Goal: Transaction & Acquisition: Purchase product/service

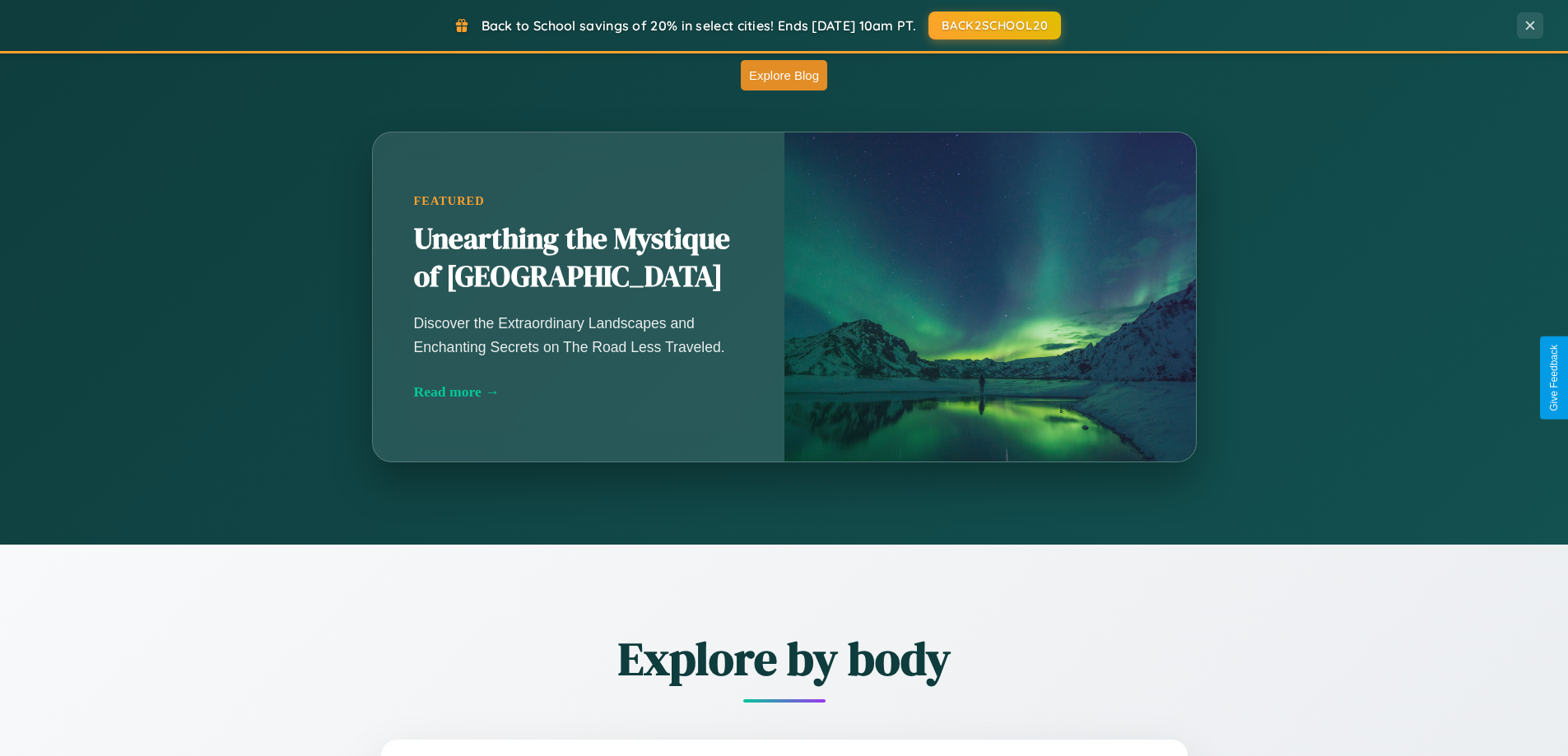
scroll to position [1449, 0]
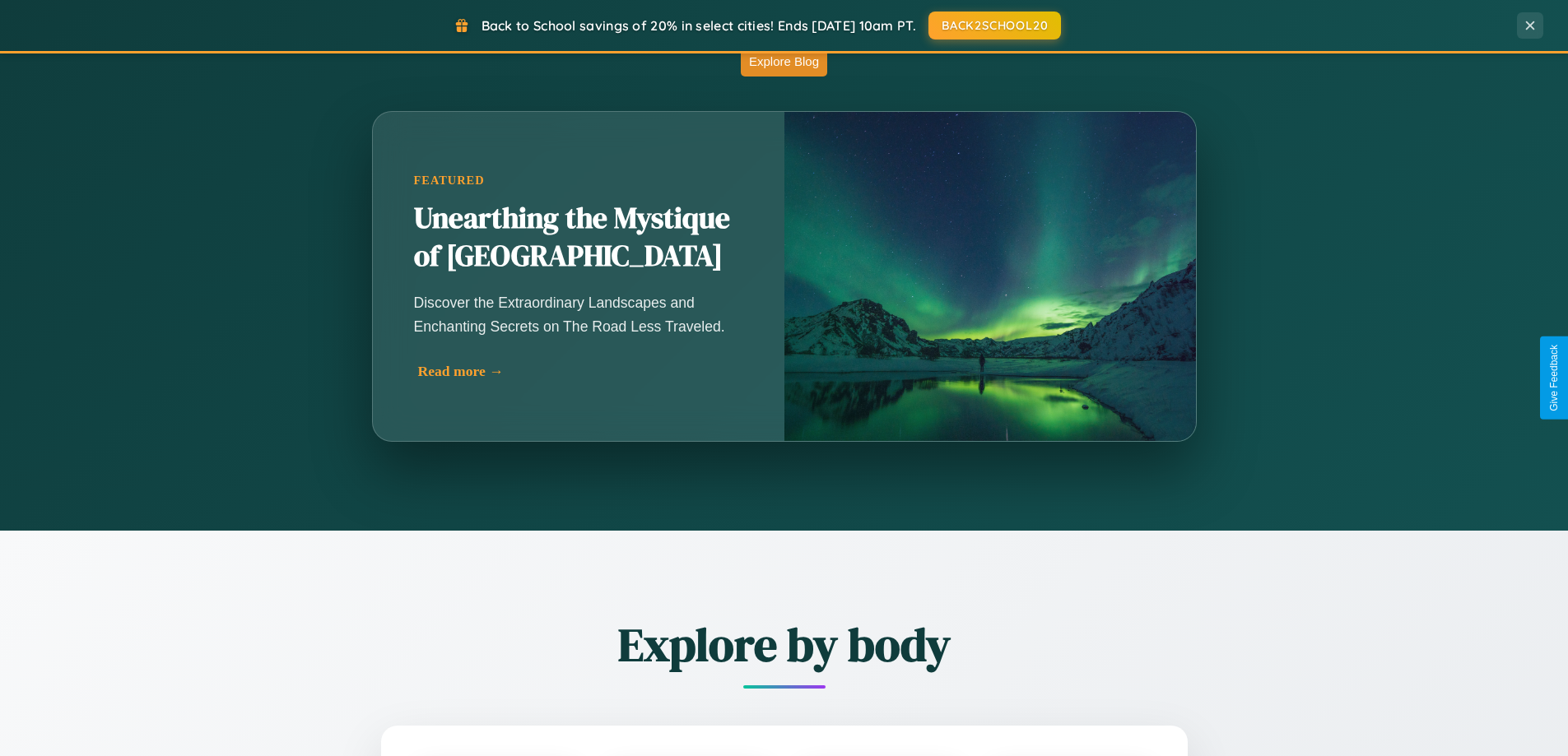
click at [578, 371] on div "Read more →" at bounding box center [583, 372] width 329 height 18
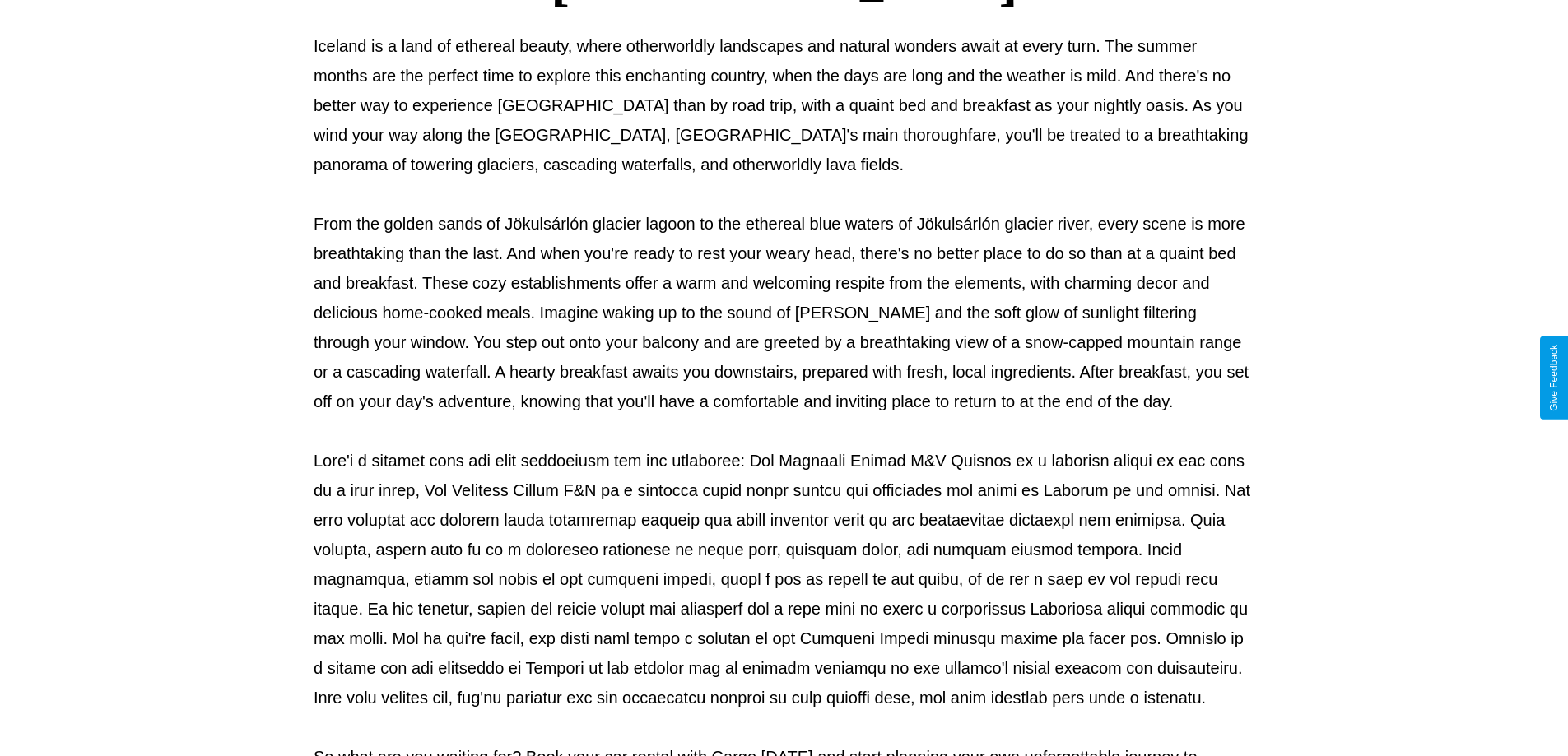
scroll to position [533, 0]
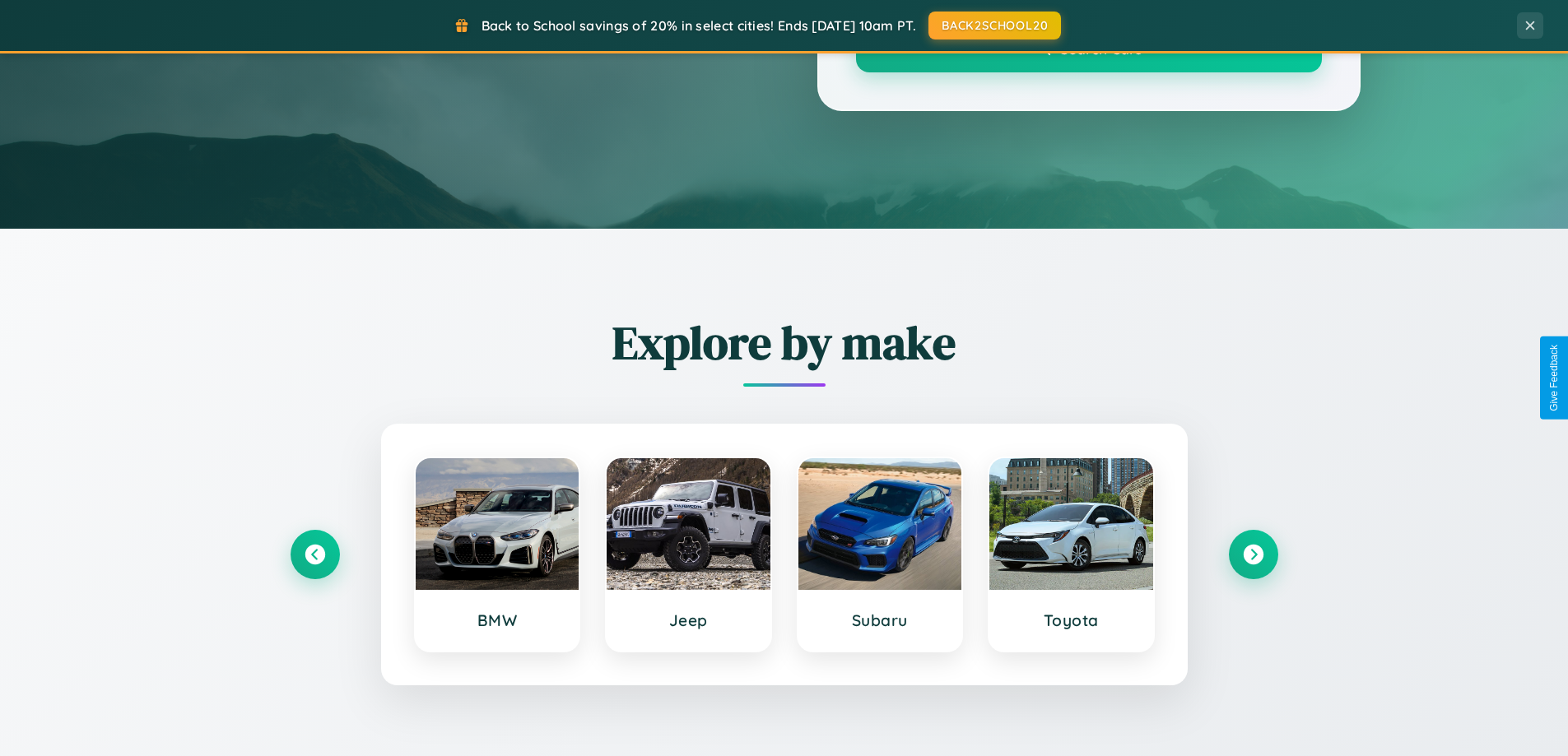
scroll to position [1449, 0]
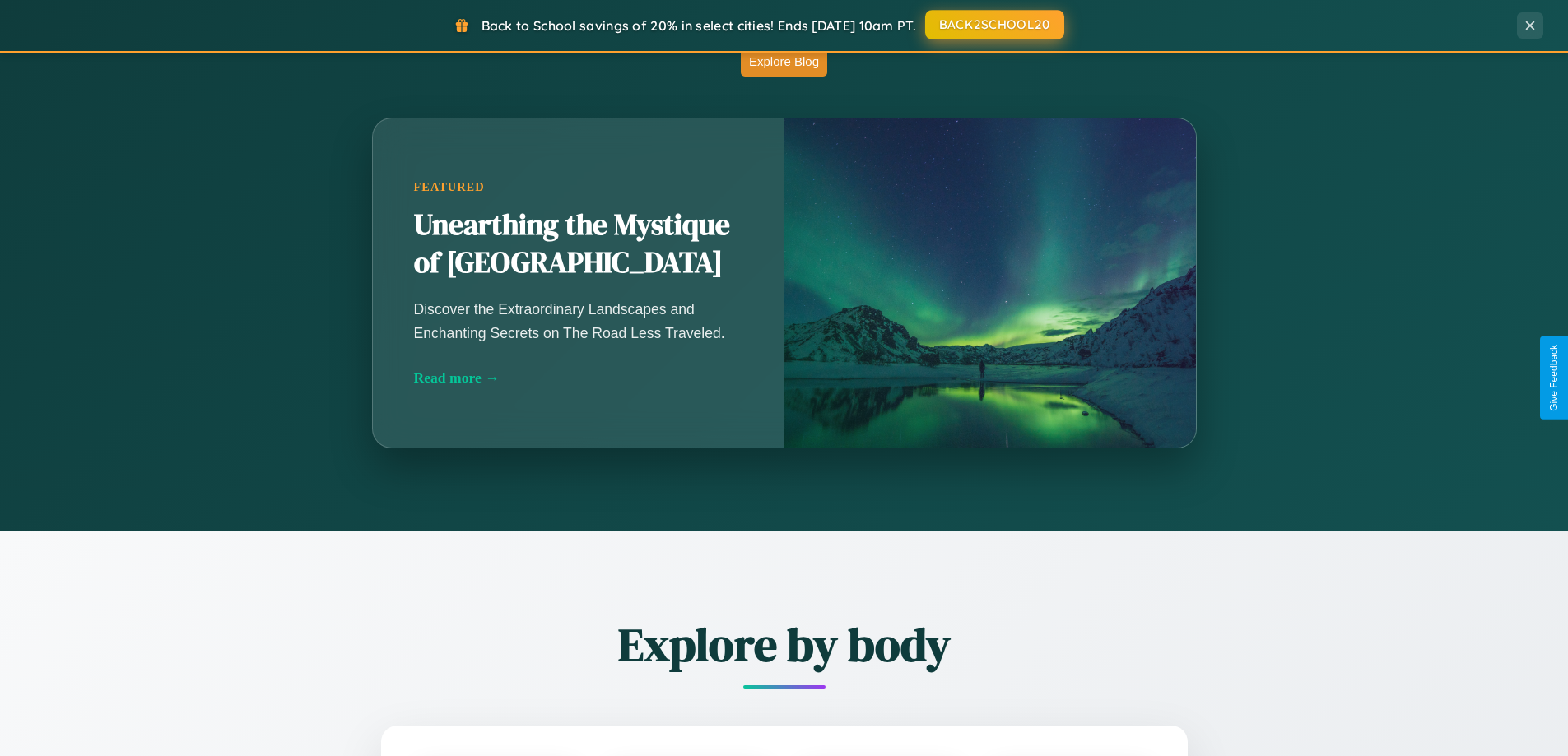
click at [993, 26] on button "BACK2SCHOOL20" at bounding box center [994, 25] width 139 height 30
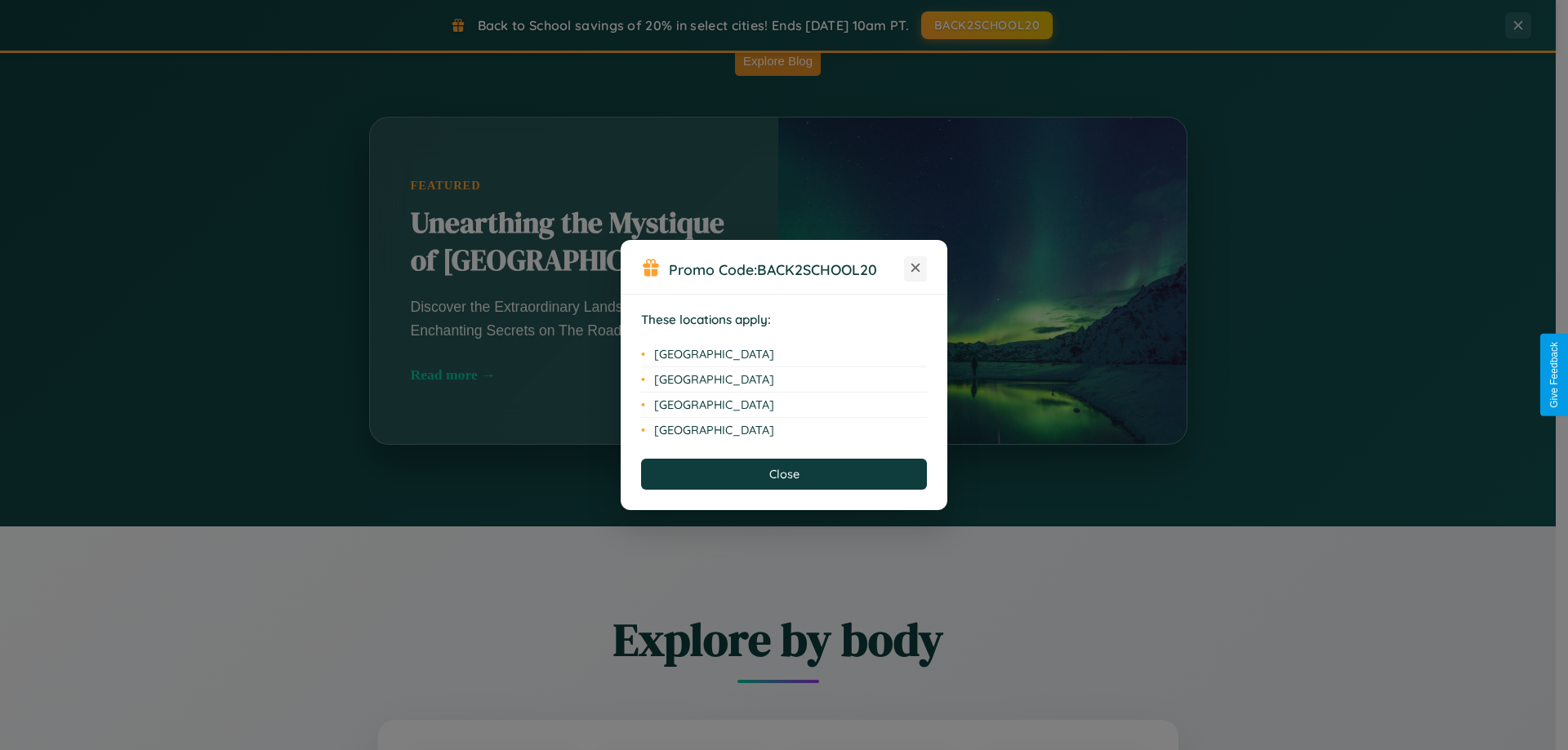
click at [915, 269] on icon at bounding box center [915, 268] width 9 height 9
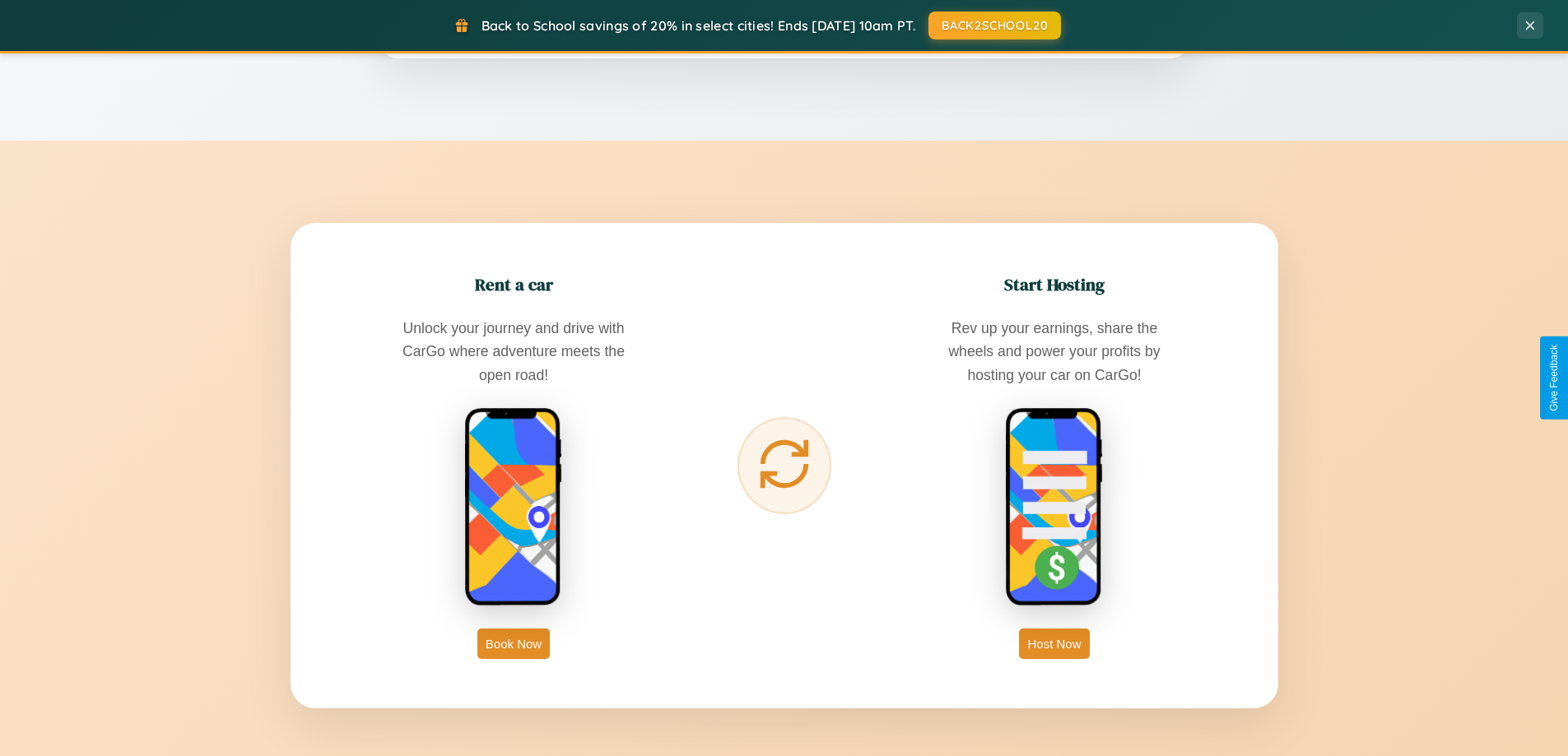
scroll to position [3167, 0]
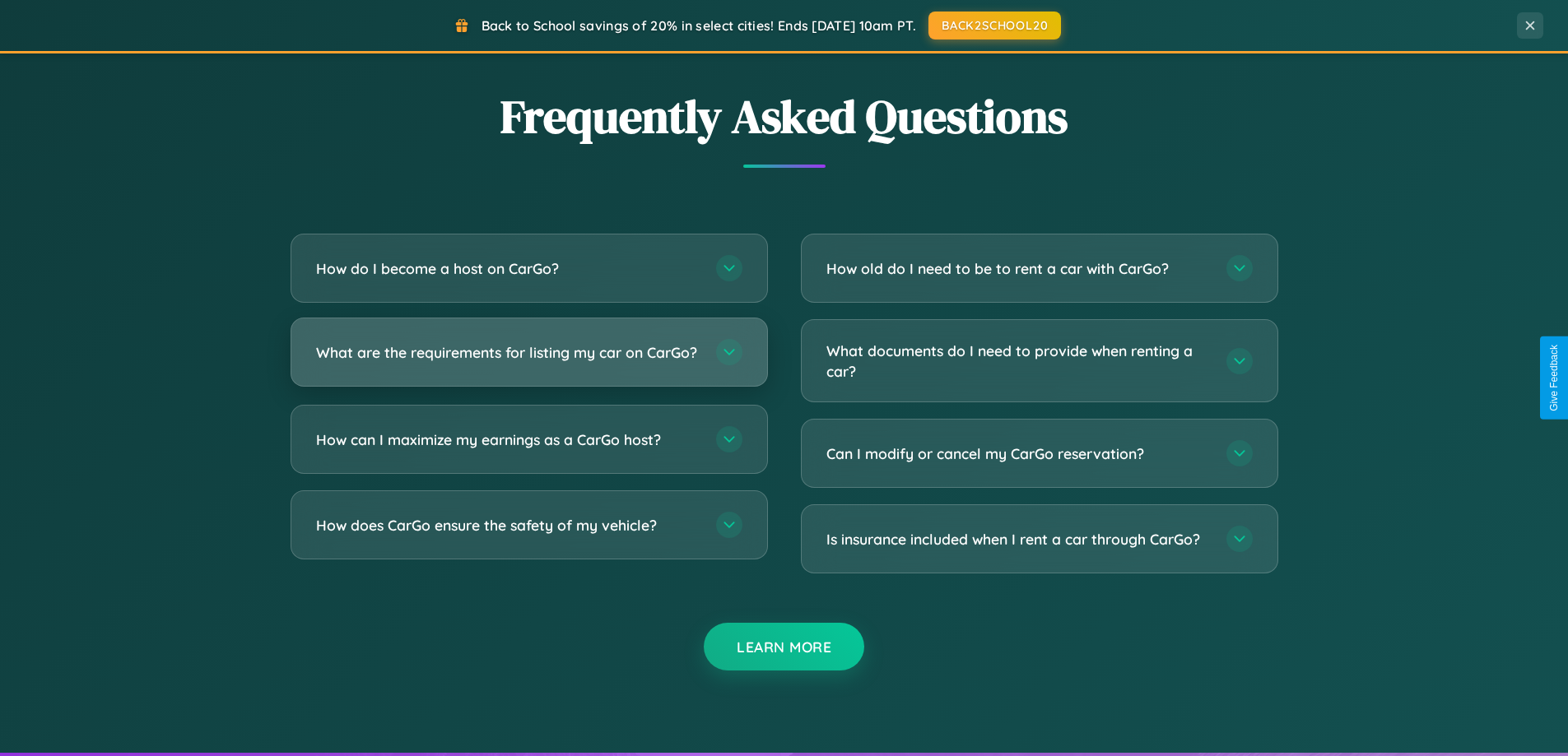
click at [529, 359] on h3 "What are the requirements for listing my car on CarGo?" at bounding box center [508, 352] width 384 height 21
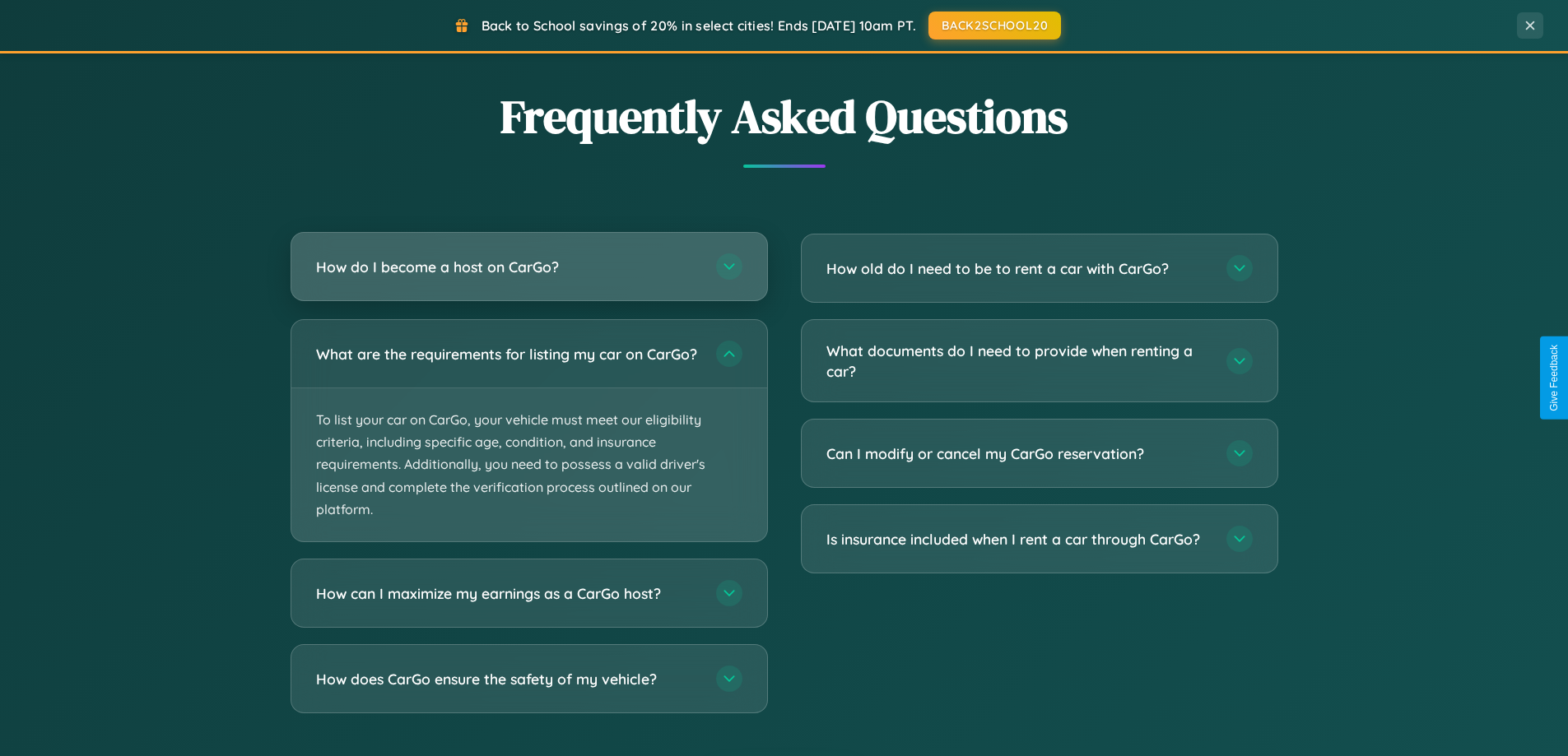
click at [529, 267] on h3 "How do I become a host on CarGo?" at bounding box center [508, 267] width 384 height 21
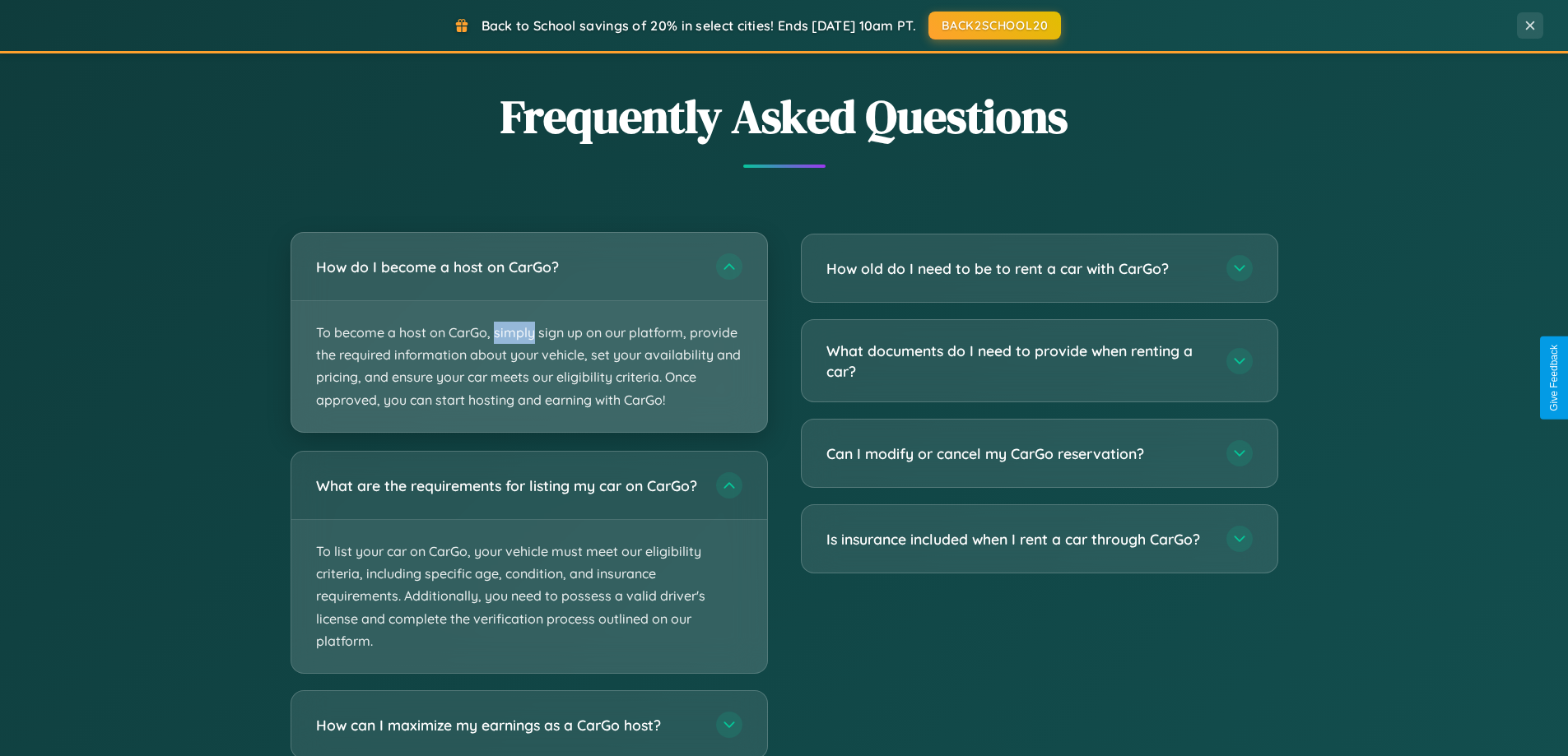
click at [529, 332] on p "To become a host on CarGo, simply sign up on our platform, provide the required…" at bounding box center [529, 366] width 475 height 131
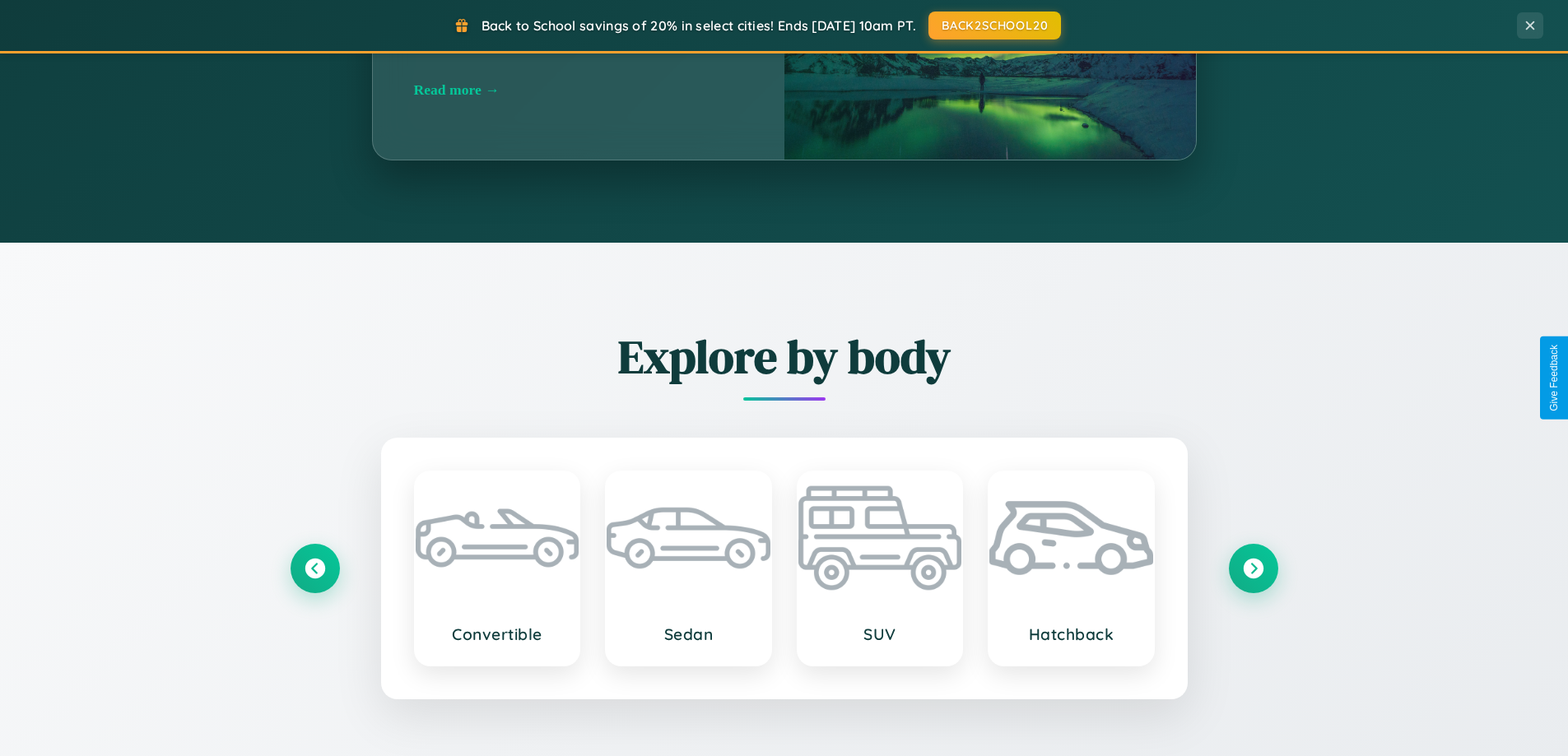
scroll to position [710, 0]
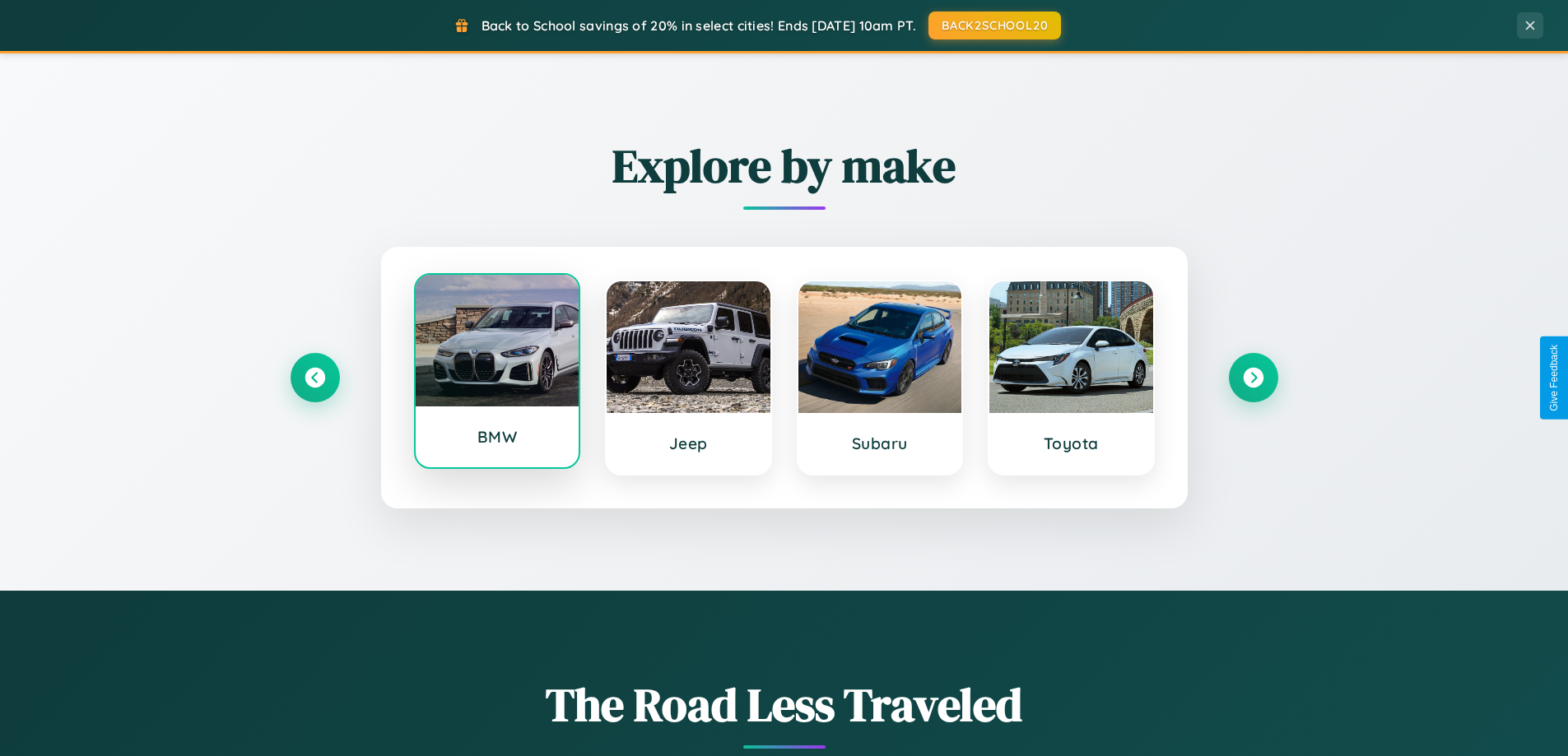
click at [496, 371] on div at bounding box center [497, 341] width 163 height 132
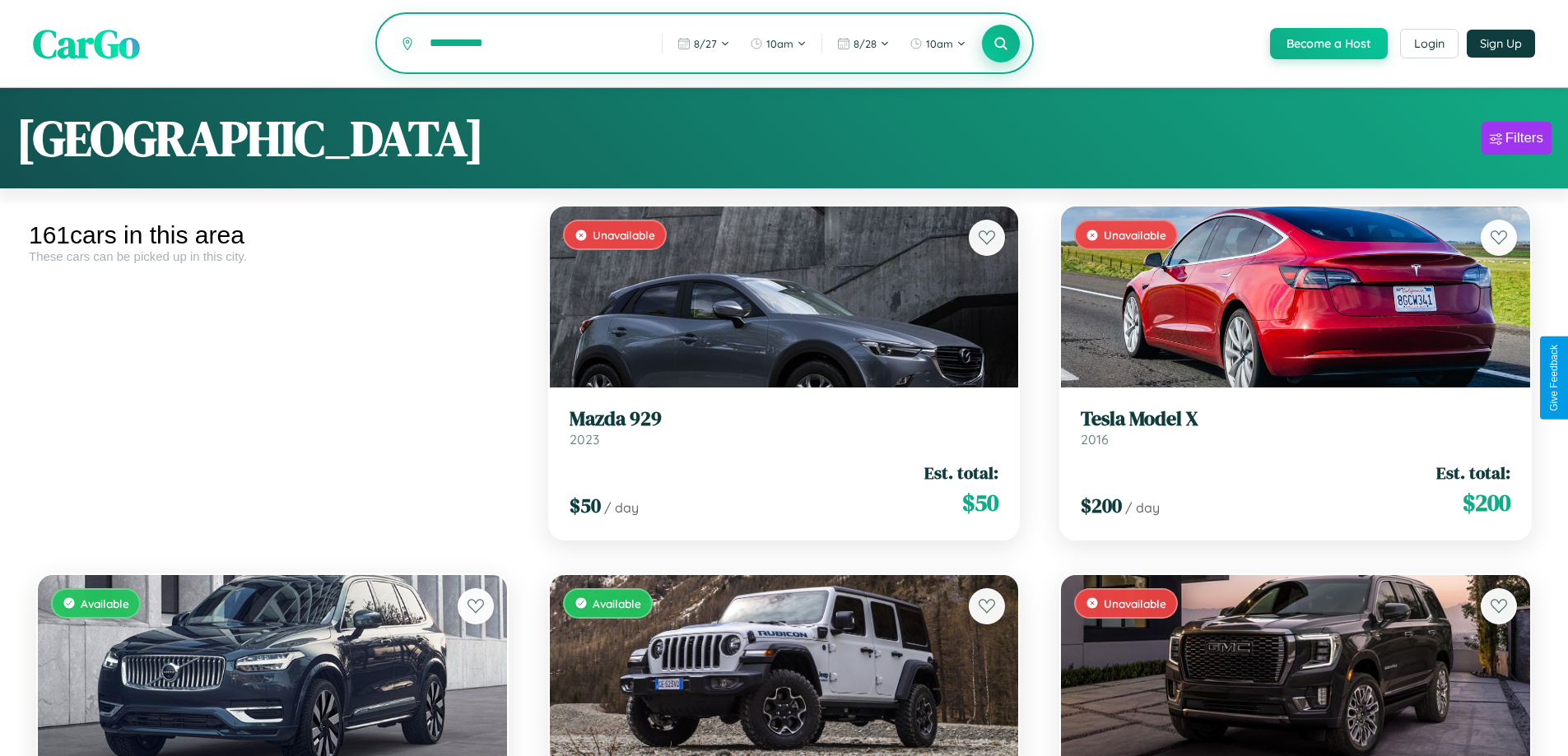
type input "**********"
click at [1000, 44] on icon at bounding box center [1001, 43] width 16 height 16
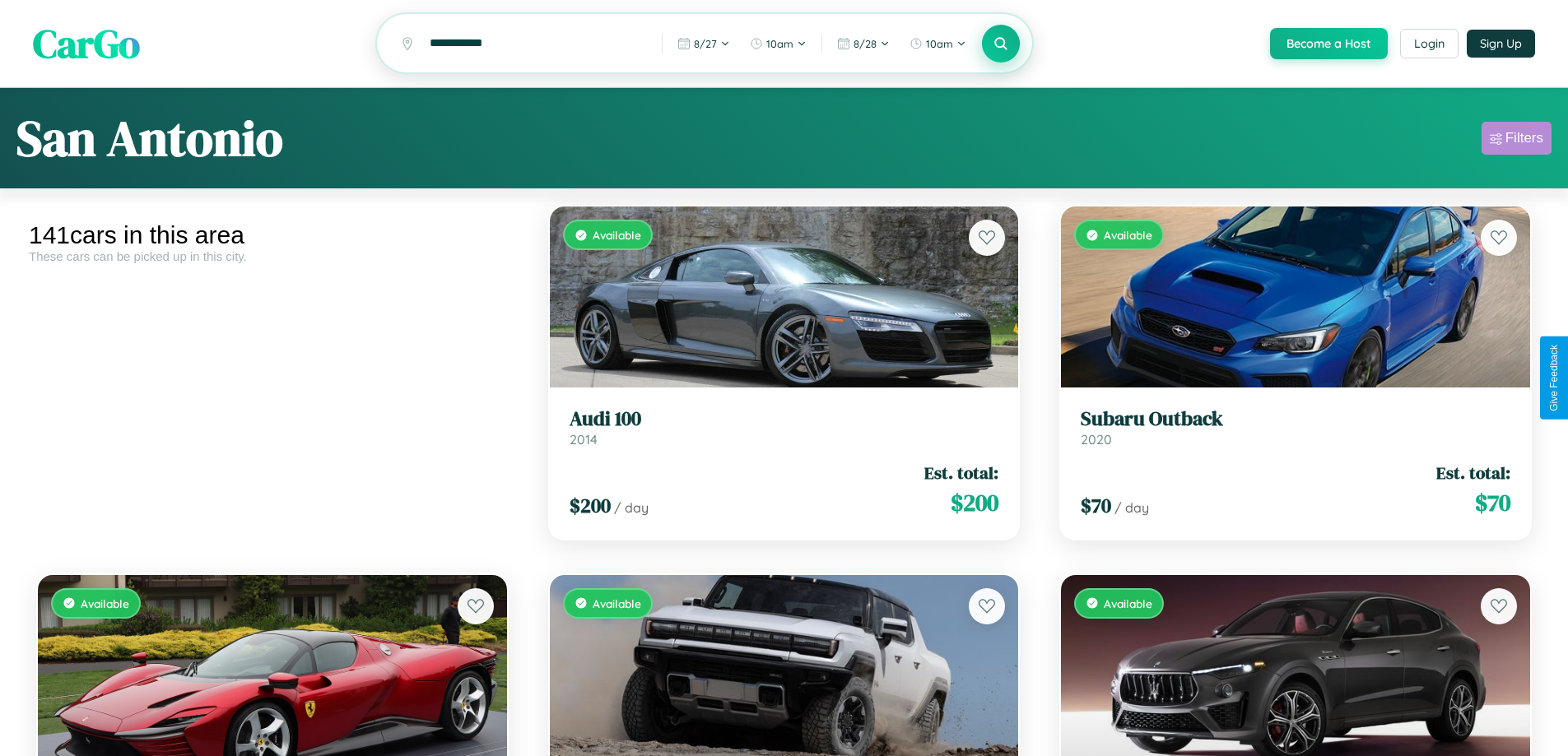
click at [1516, 141] on div "Filters" at bounding box center [1524, 138] width 37 height 17
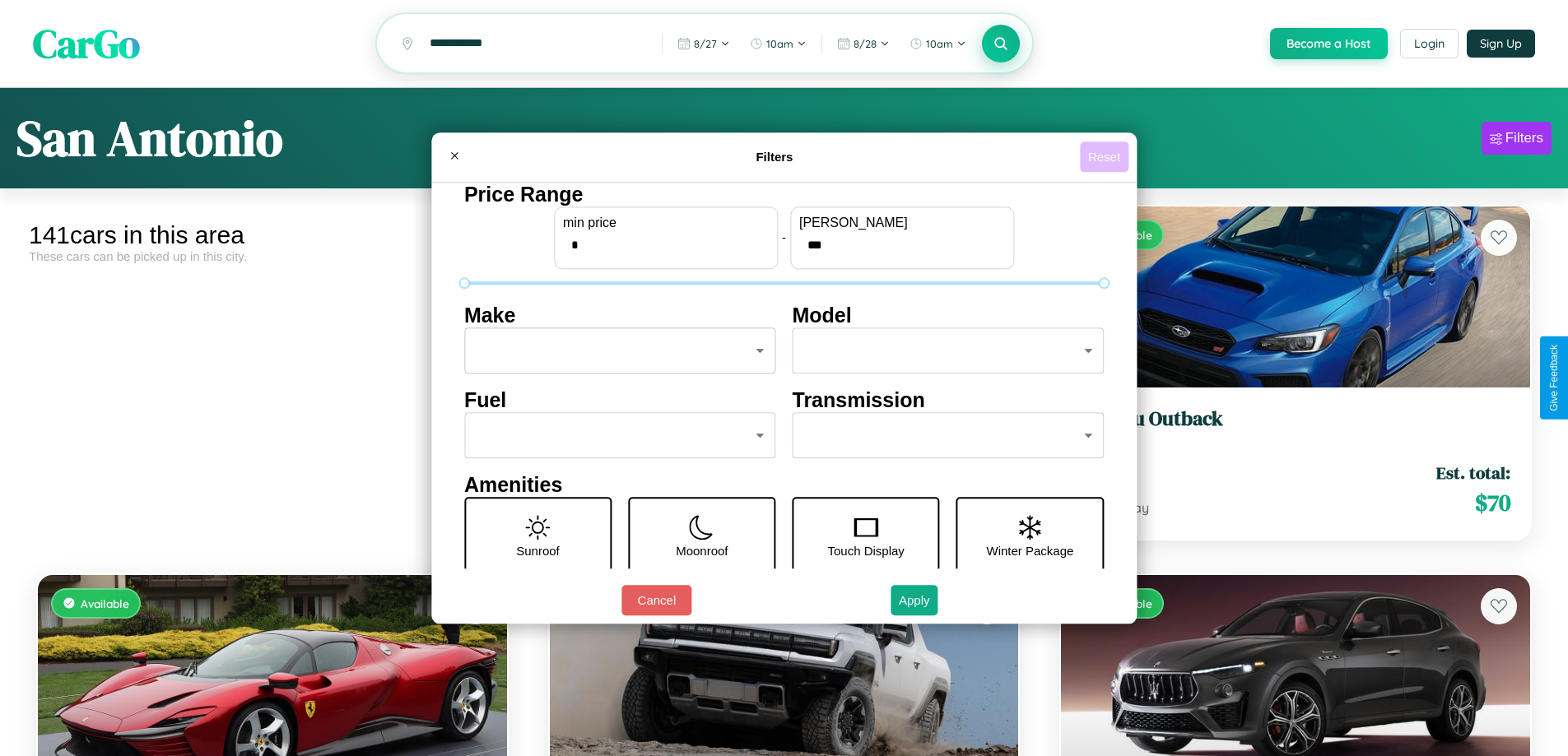
click at [1106, 157] on button "Reset" at bounding box center [1103, 157] width 48 height 31
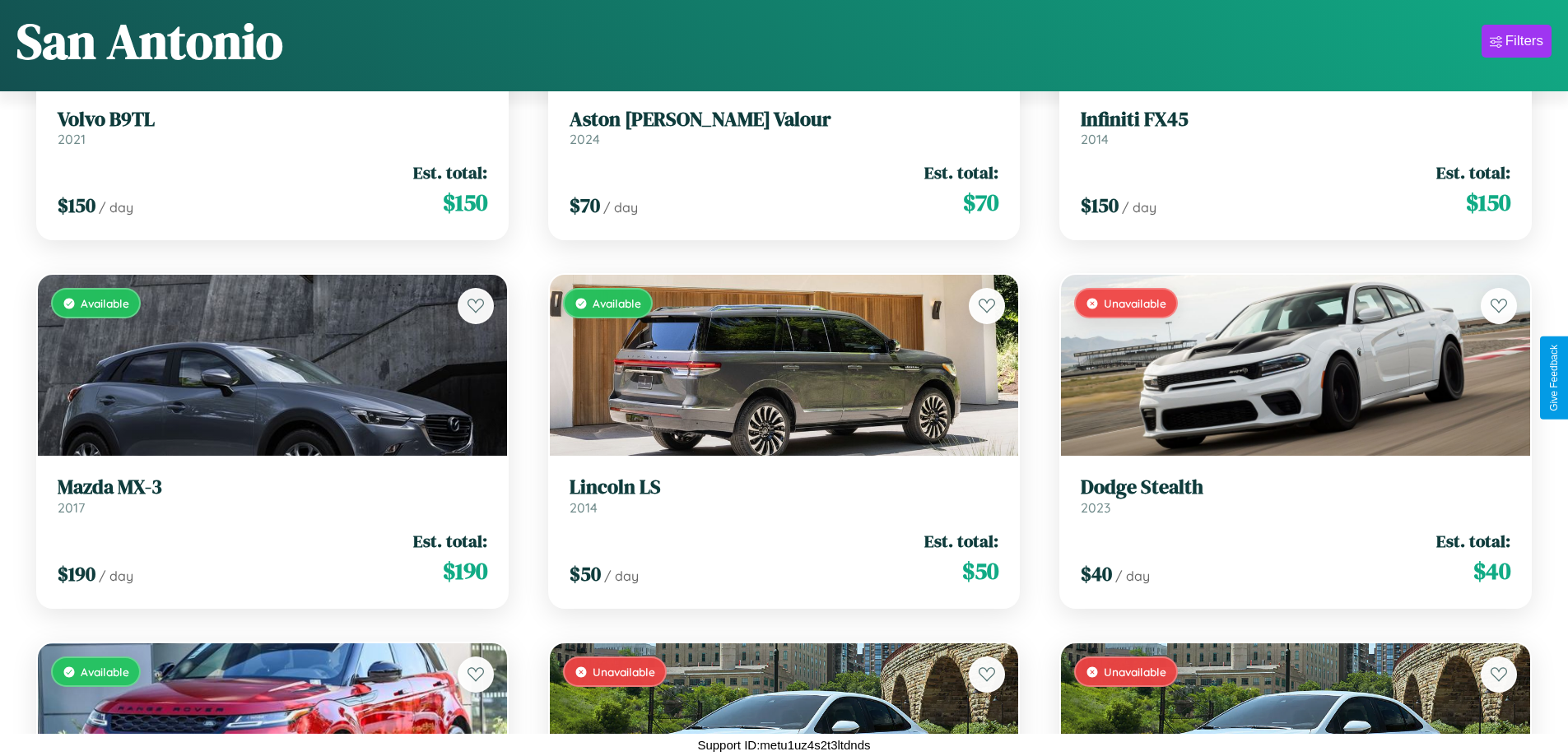
scroll to position [6497, 0]
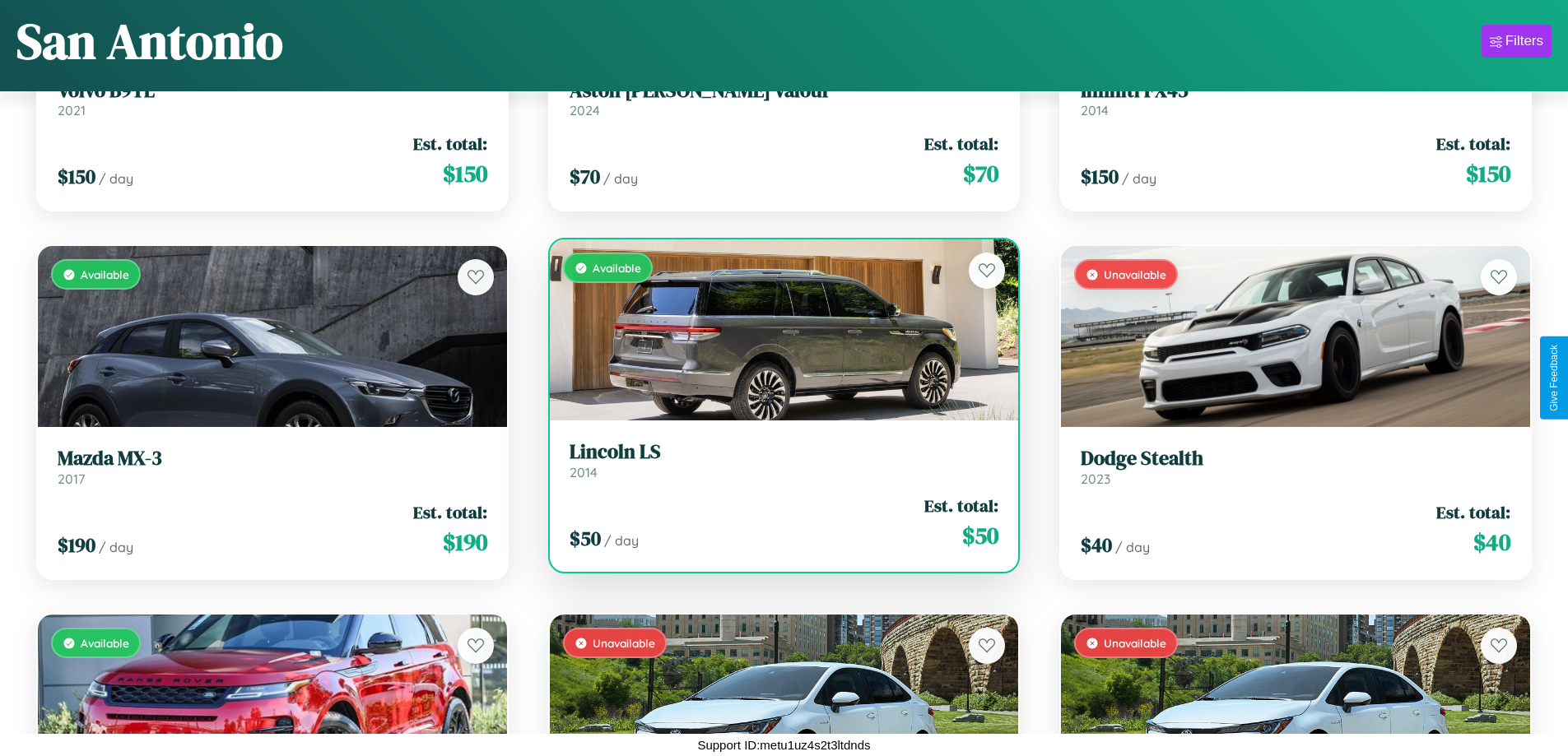
click at [777, 460] on h3 "Lincoln LS" at bounding box center [784, 452] width 429 height 24
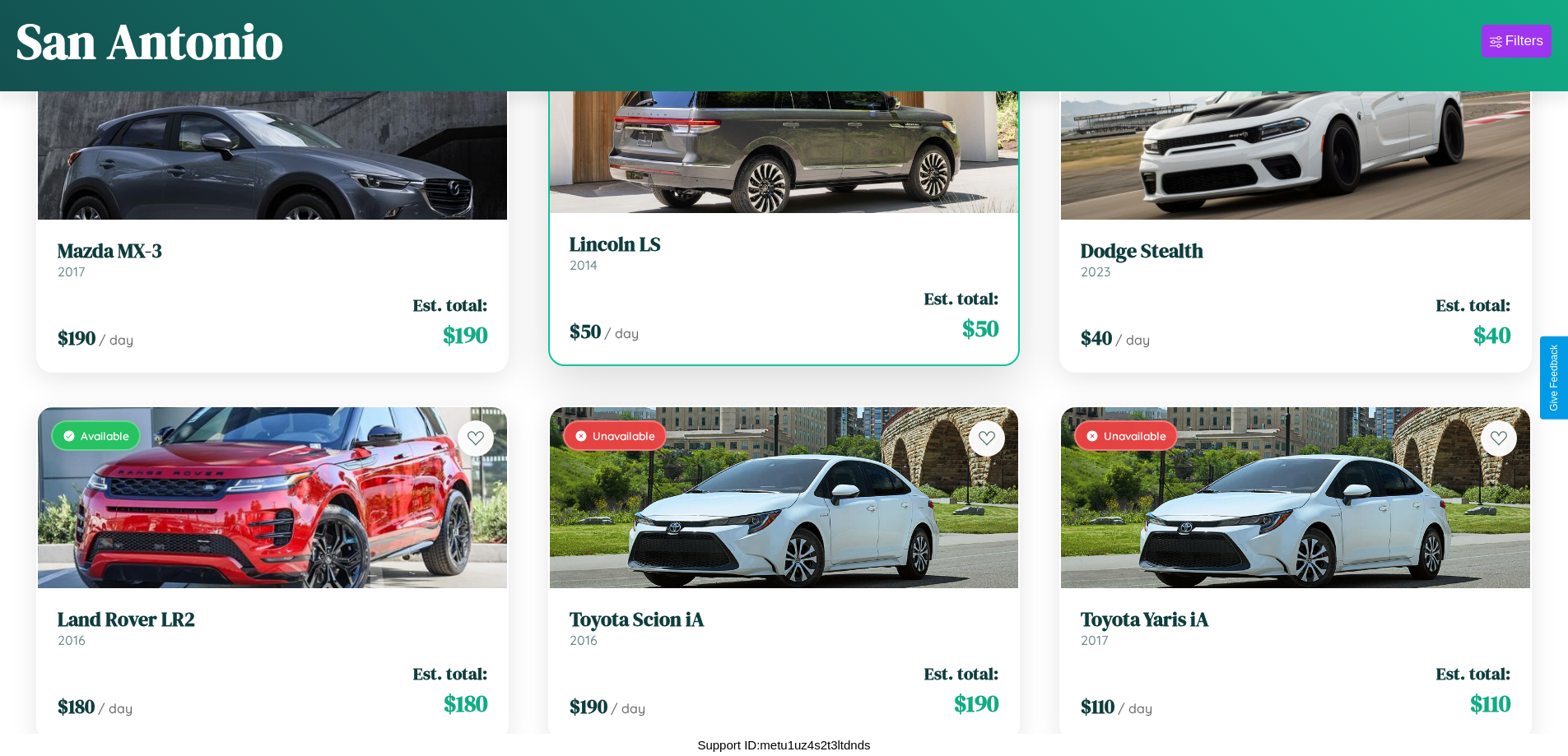
scroll to position [7233, 0]
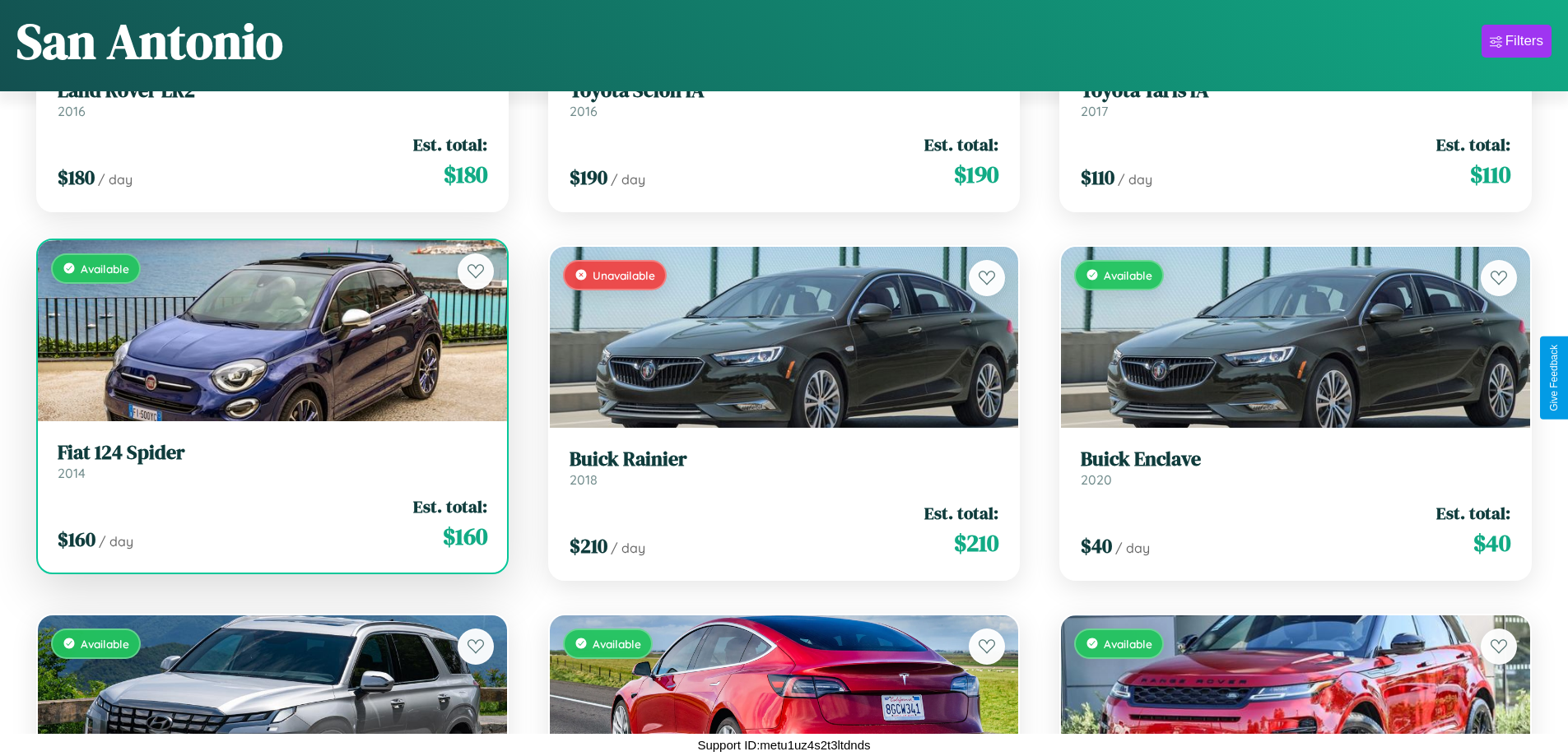
click at [270, 468] on link "Fiat 124 Spider 2014" at bounding box center [273, 461] width 429 height 40
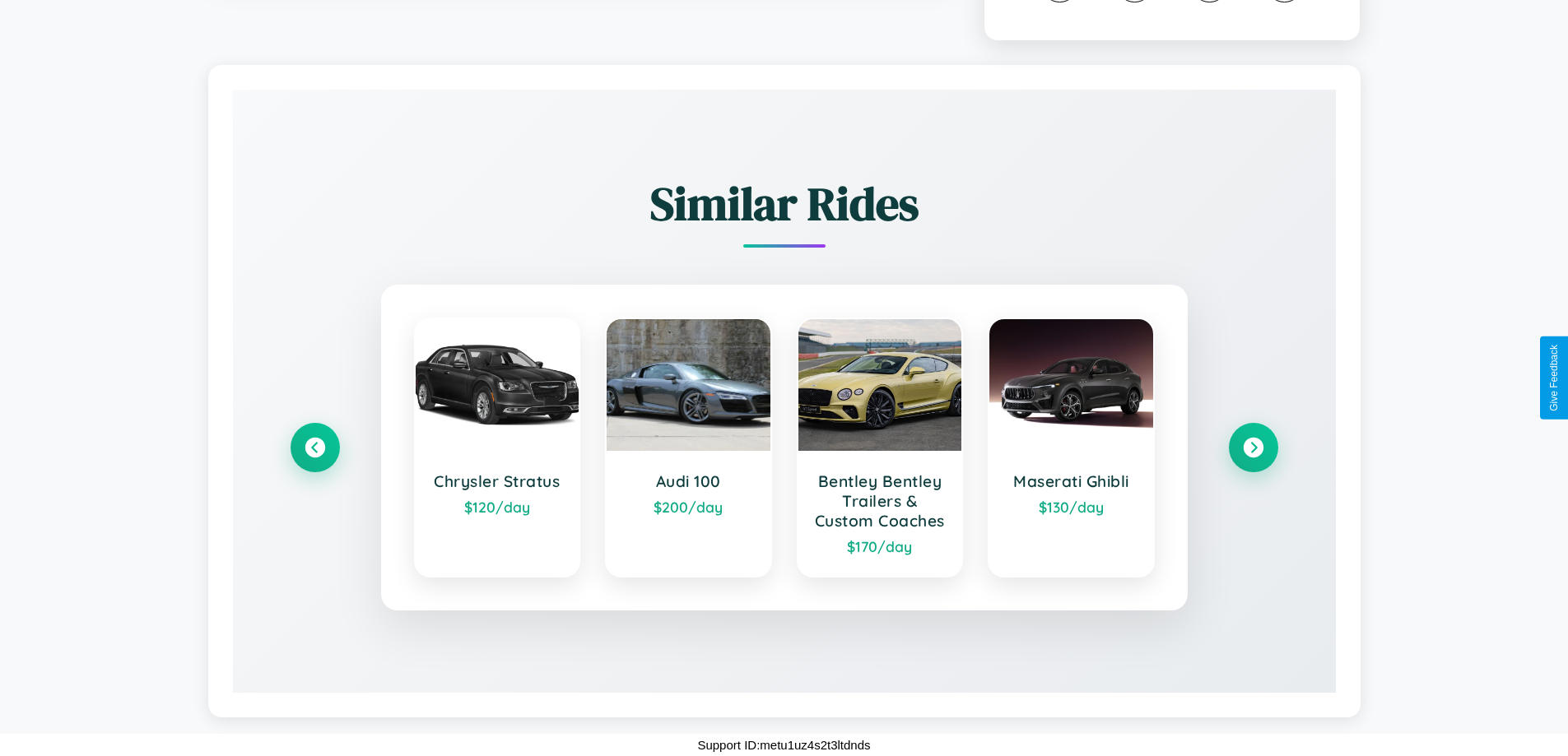
scroll to position [972, 0]
click at [1253, 438] on icon at bounding box center [1253, 448] width 23 height 23
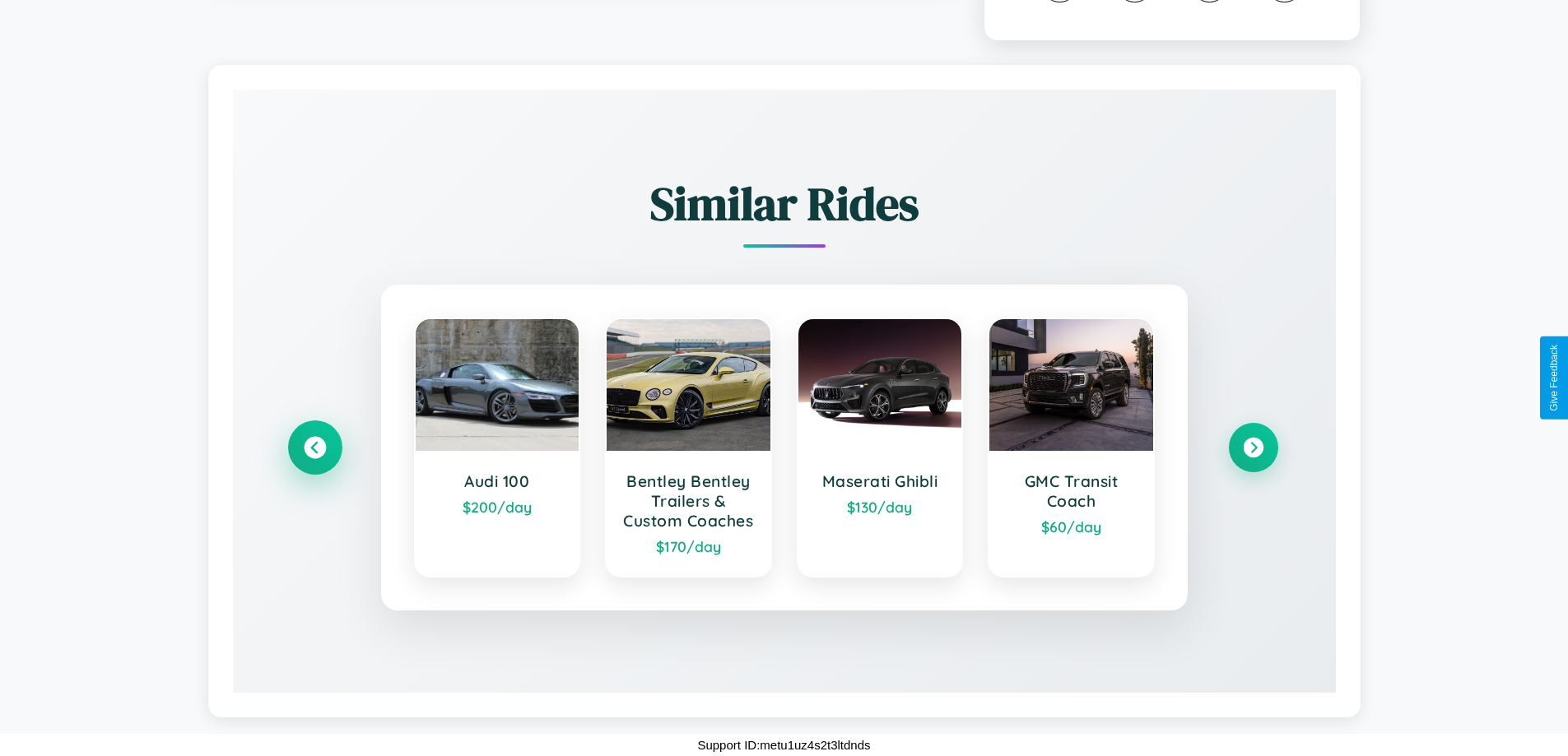
click at [314, 438] on icon at bounding box center [315, 448] width 23 height 23
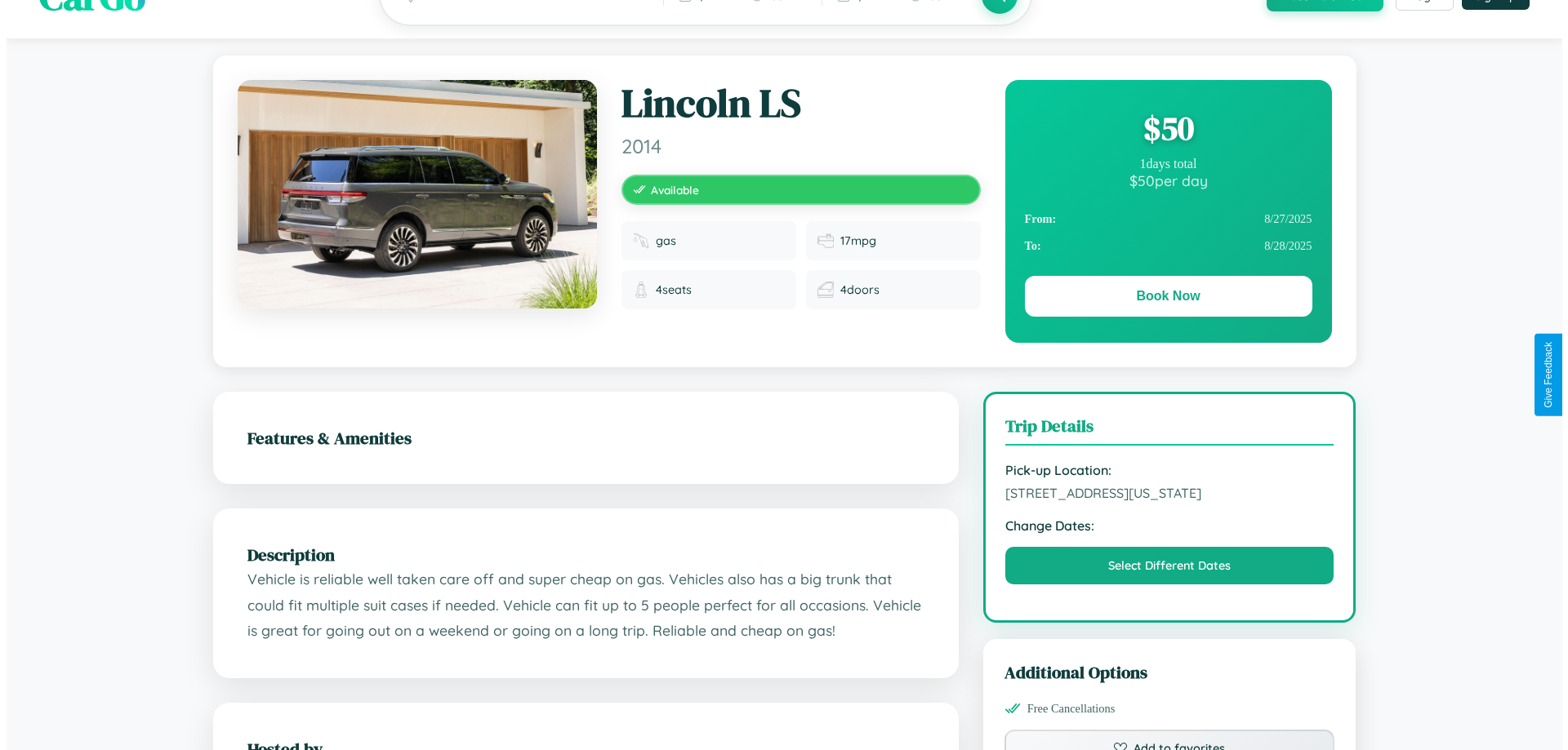
scroll to position [0, 0]
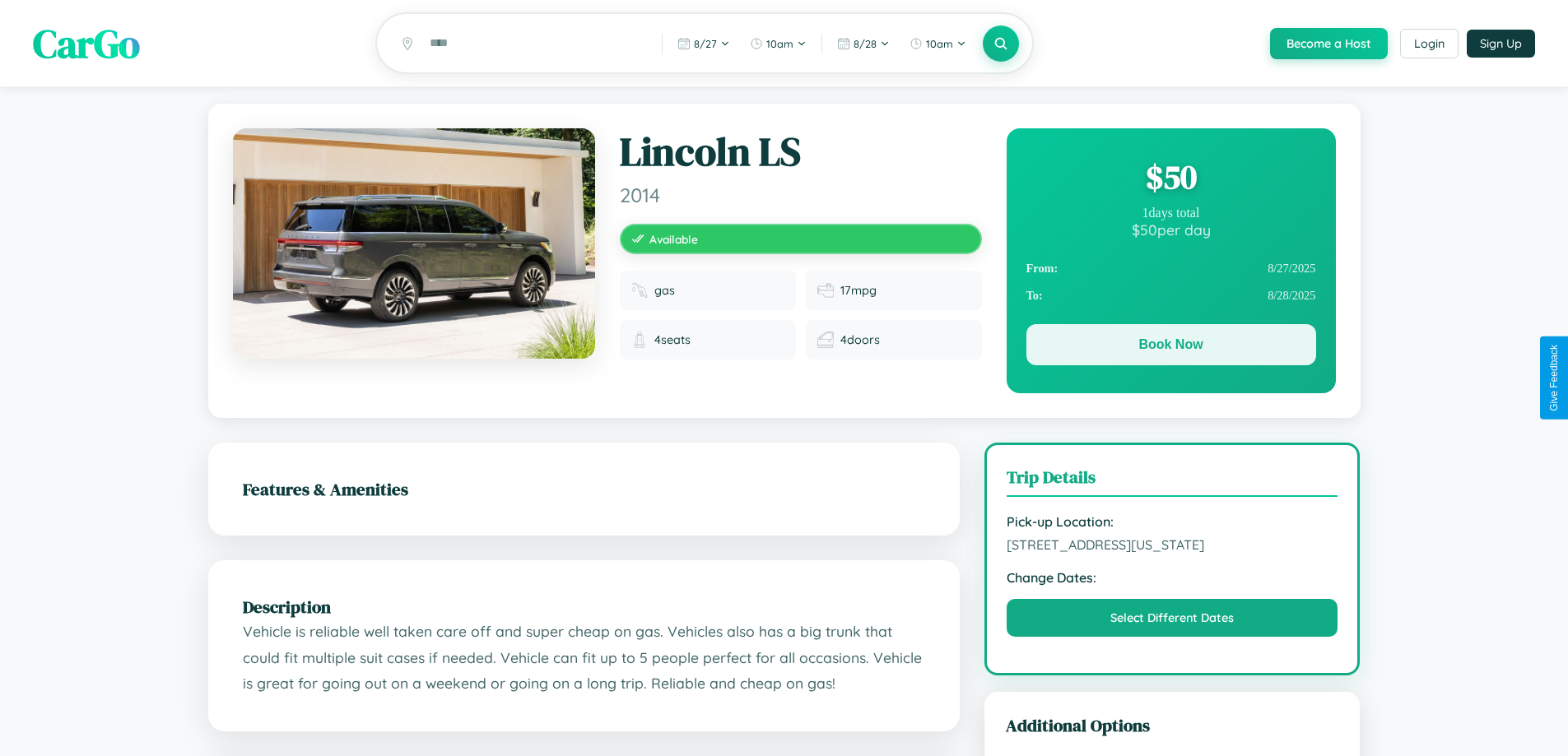
click at [1170, 348] on button "Book Now" at bounding box center [1171, 345] width 289 height 41
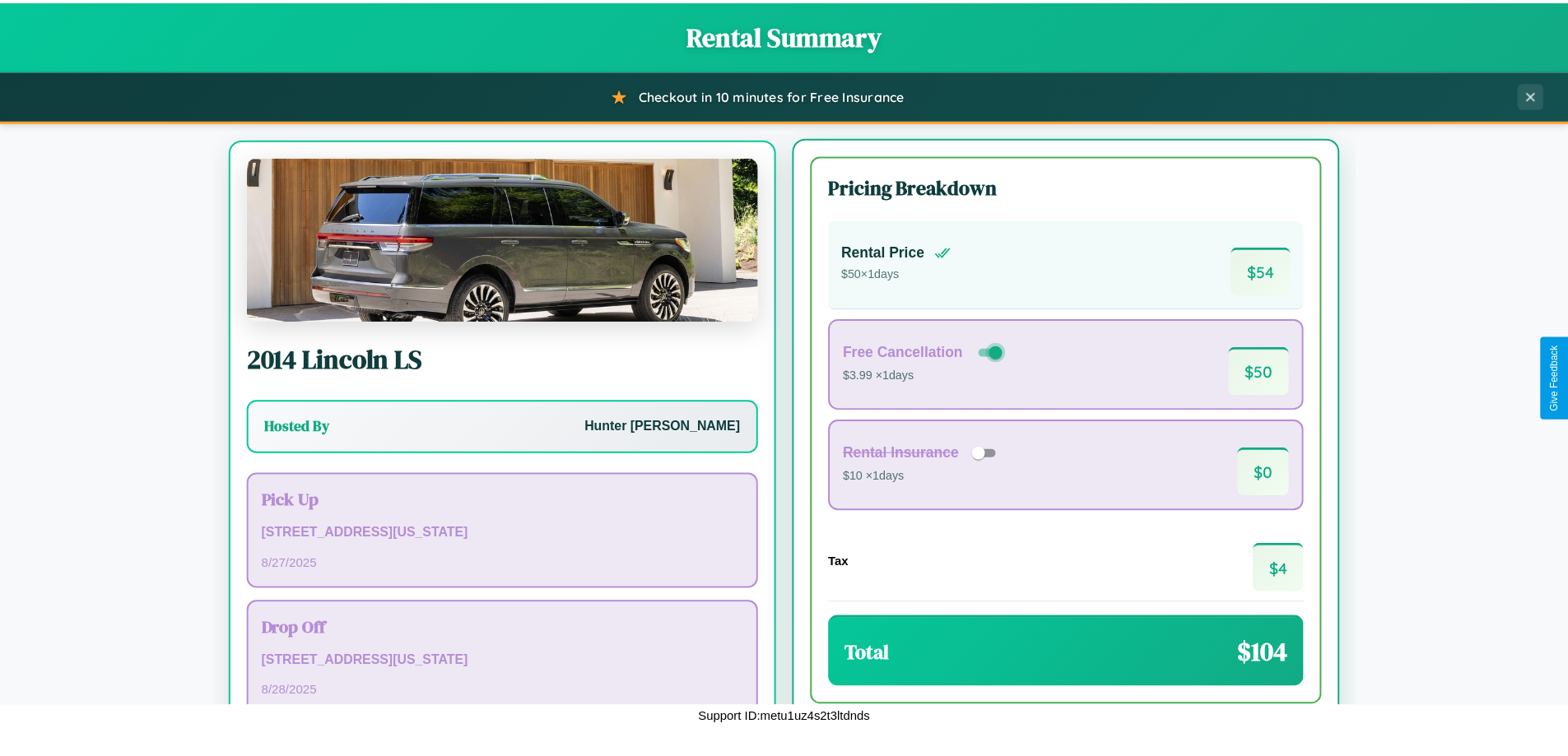
scroll to position [77, 0]
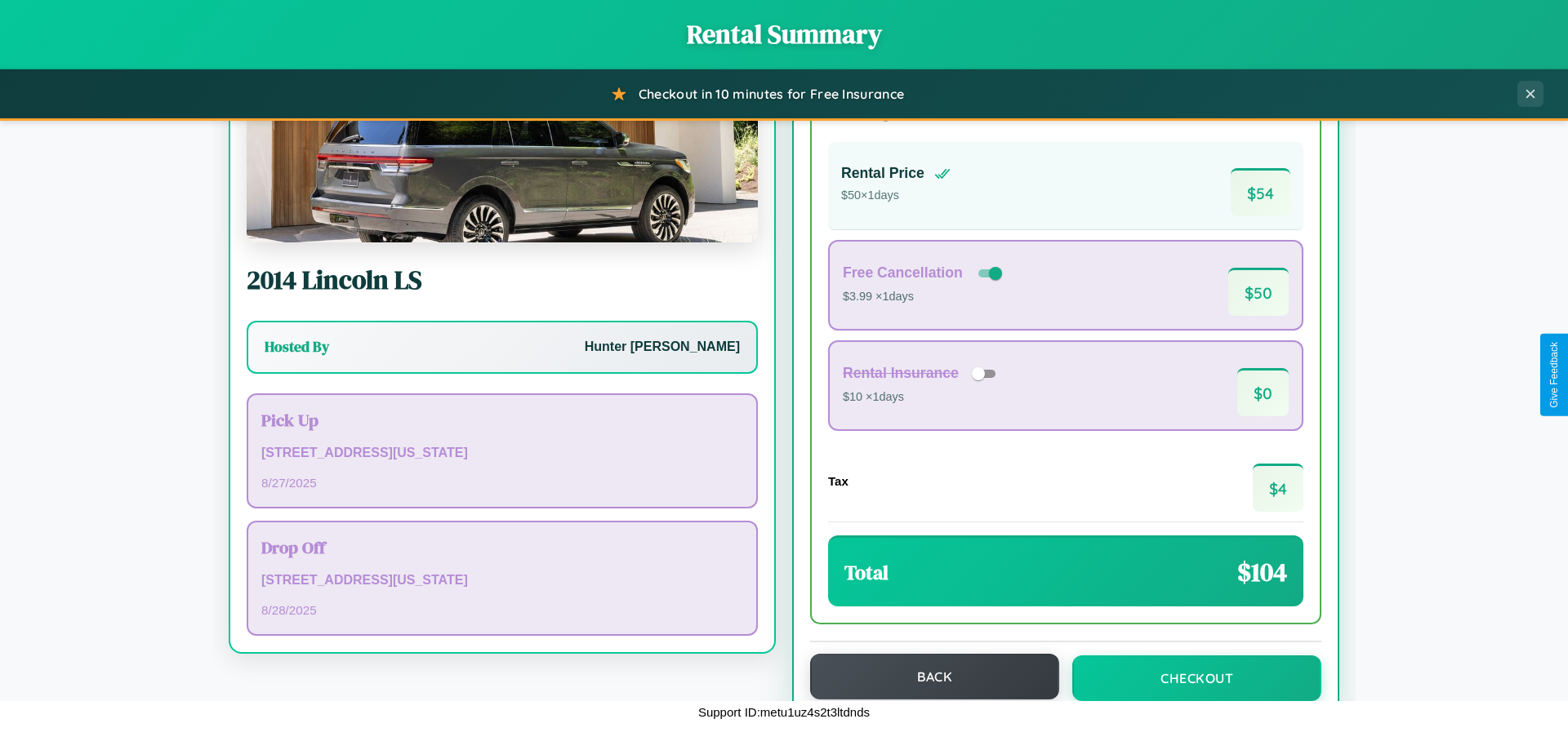
click at [927, 677] on button "Back" at bounding box center [934, 677] width 249 height 46
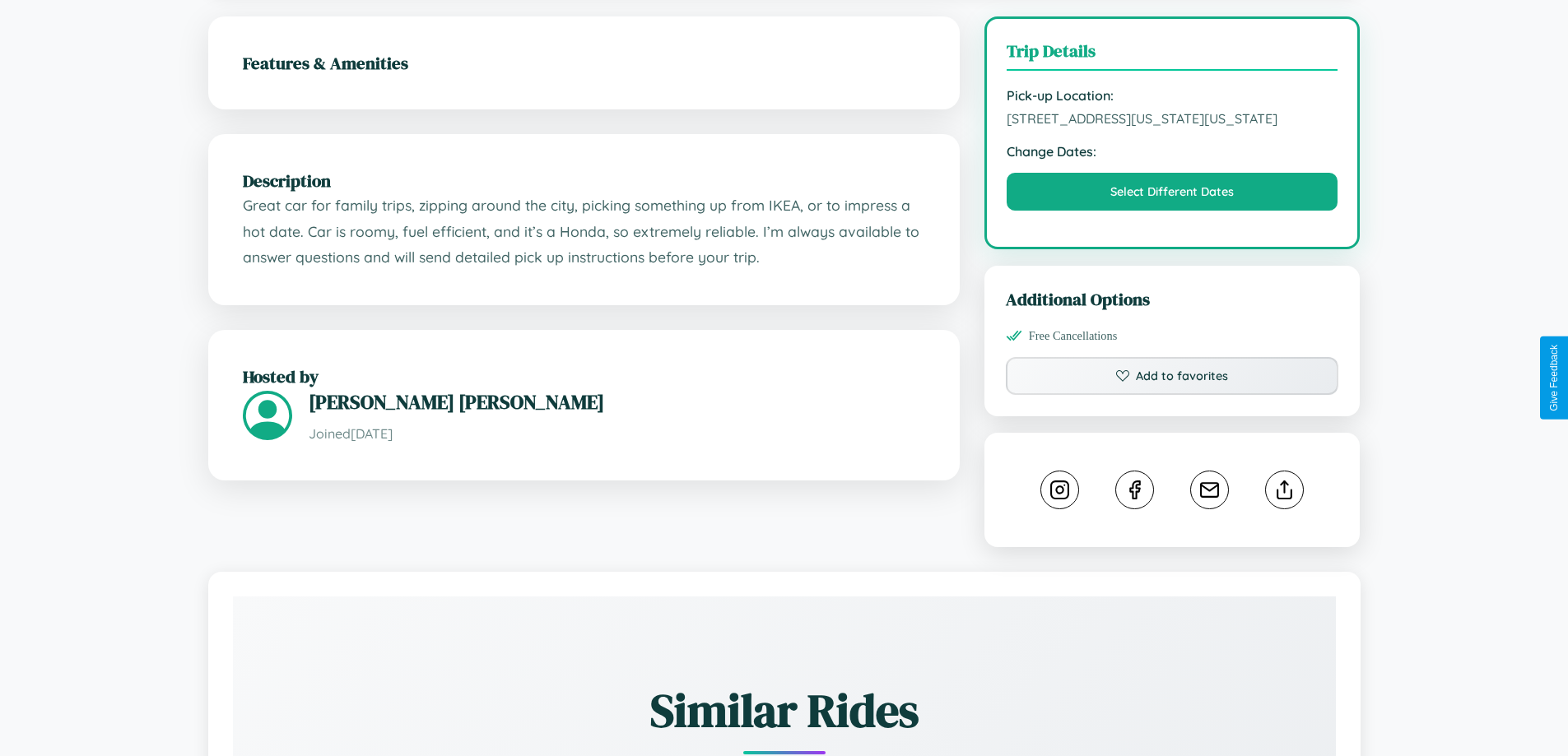
scroll to position [444, 0]
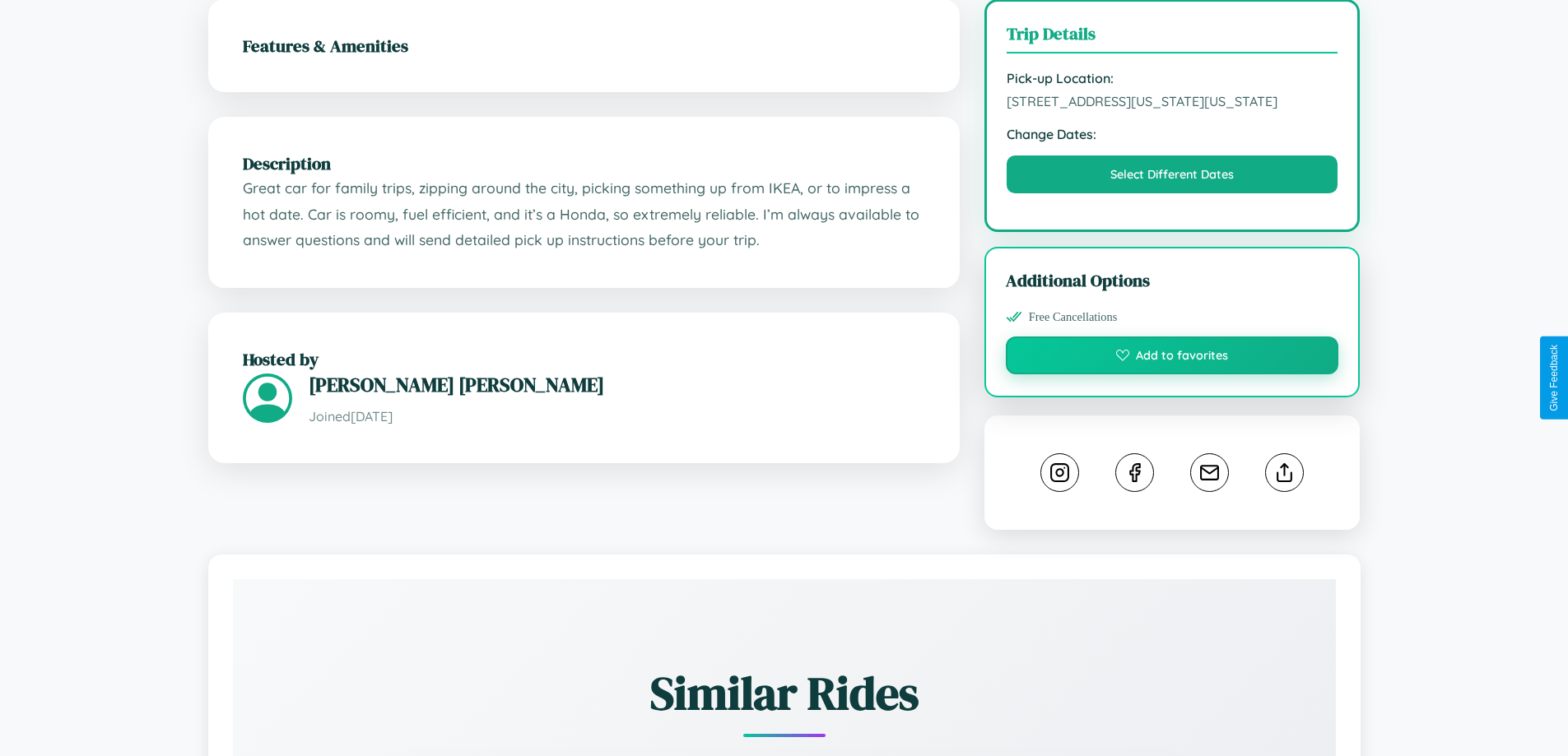
click at [1172, 374] on button "Add to favorites" at bounding box center [1172, 355] width 334 height 37
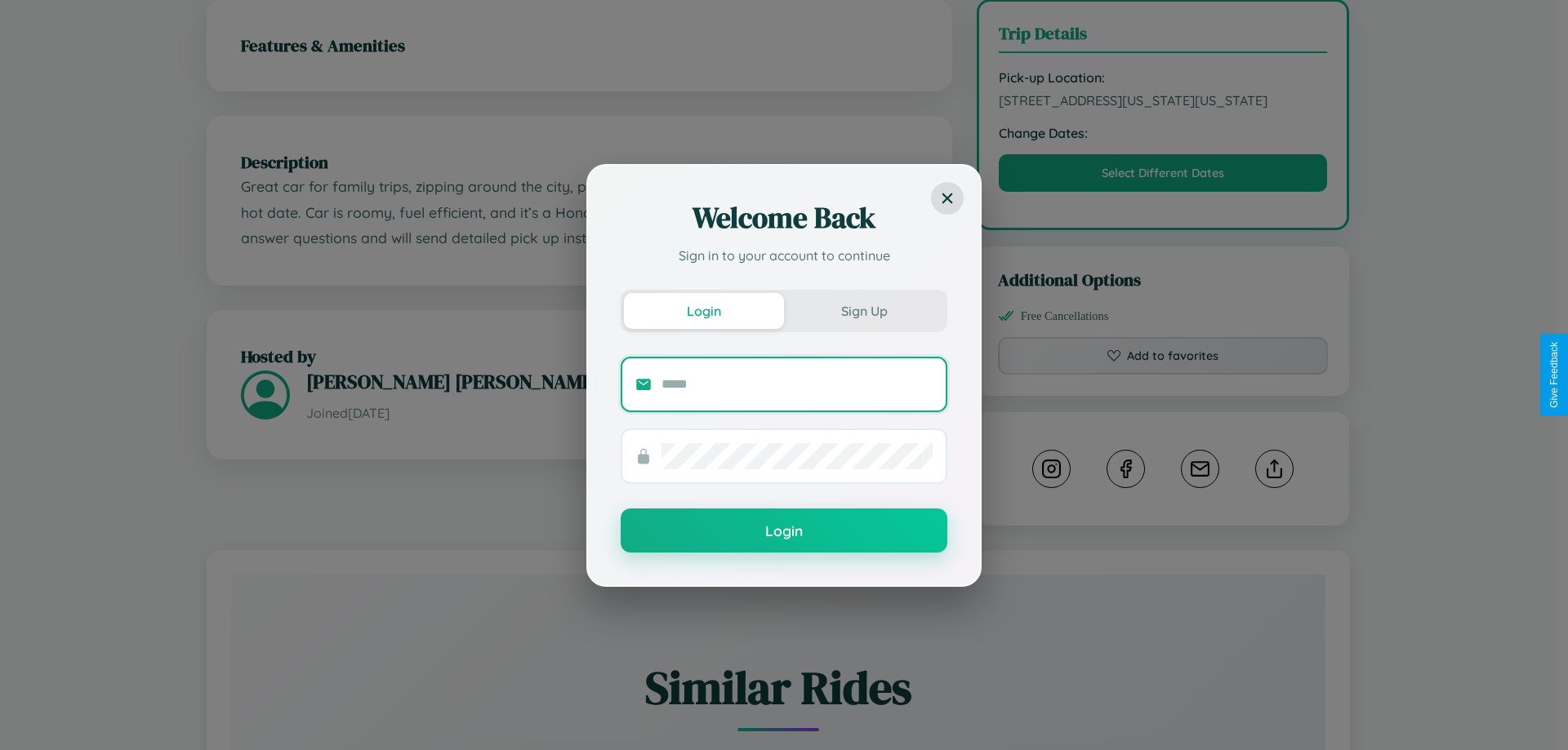
click at [797, 384] on input "text" at bounding box center [797, 384] width 272 height 26
type input "**********"
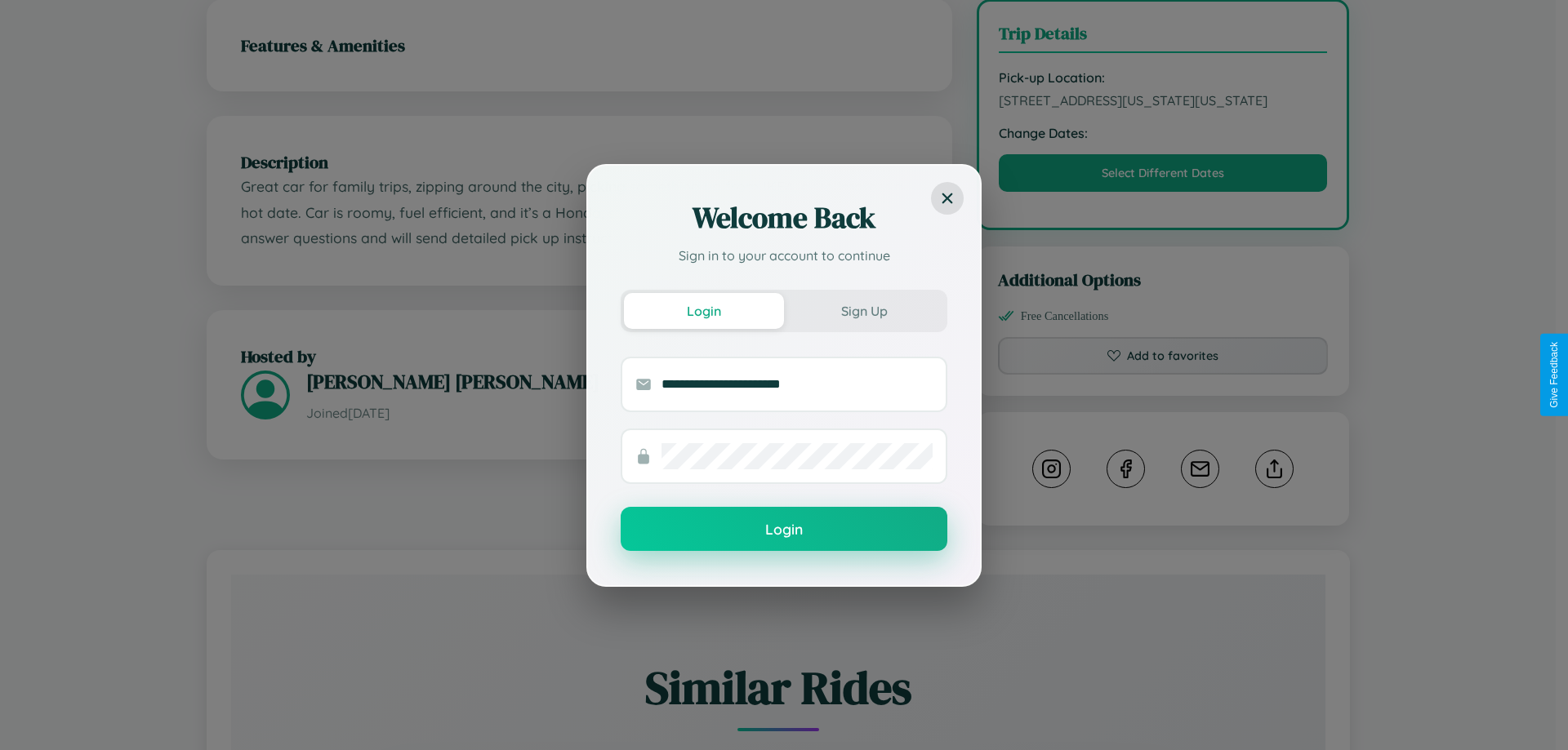
click at [784, 530] on button "Login" at bounding box center [784, 528] width 326 height 44
